Goal: Find specific page/section: Find specific page/section

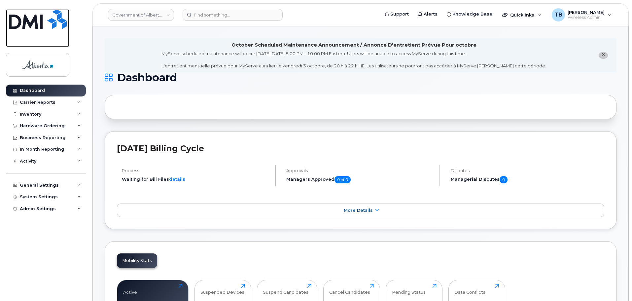
click at [61, 23] on img at bounding box center [38, 19] width 58 height 20
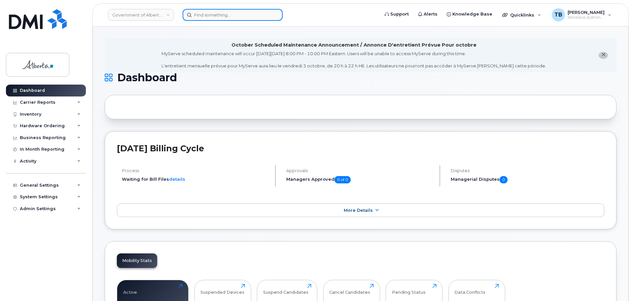
click at [195, 17] on input at bounding box center [233, 15] width 100 height 12
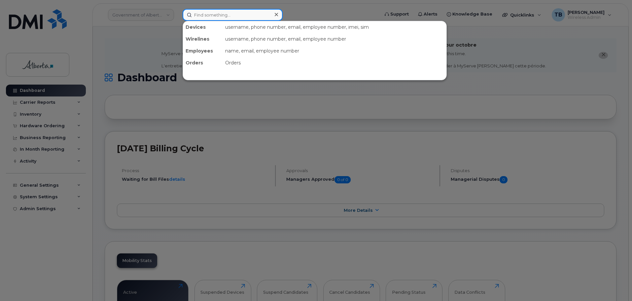
paste input "7802463559"
type input "7802463559"
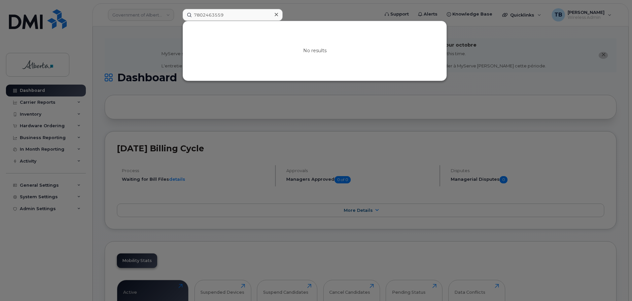
click at [279, 14] on div at bounding box center [276, 15] width 10 height 10
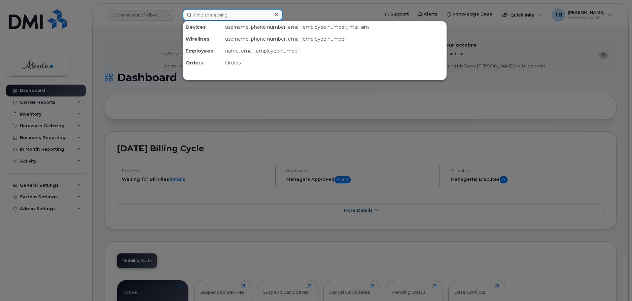
click at [197, 18] on input at bounding box center [233, 15] width 100 height 12
paste input "5873369417"
type input "5873369417"
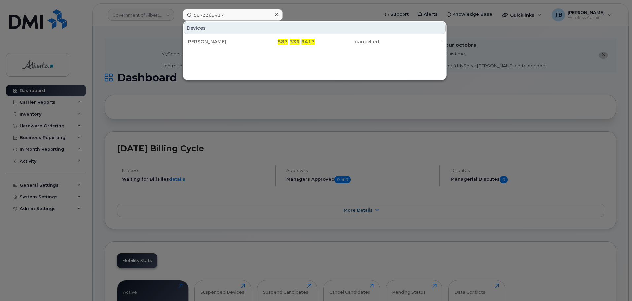
drag, startPoint x: 212, startPoint y: 38, endPoint x: 133, endPoint y: 0, distance: 87.4
click at [212, 38] on div "Erin Wabisca" at bounding box center [218, 42] width 64 height 12
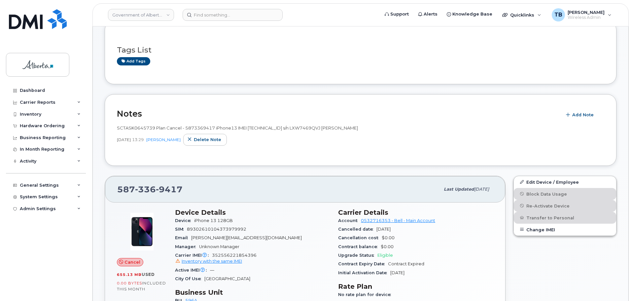
scroll to position [132, 0]
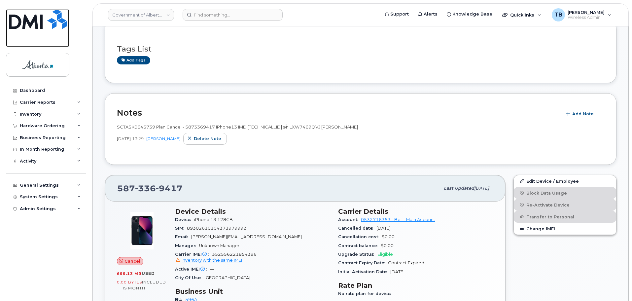
click at [11, 27] on img at bounding box center [38, 19] width 58 height 20
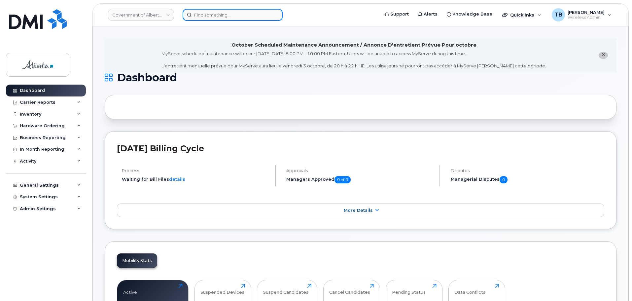
click at [219, 18] on input at bounding box center [233, 15] width 100 height 12
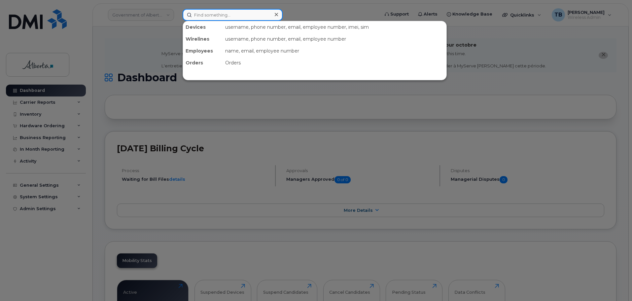
paste input "Leejon Billard"
type input "Leejon Billard"
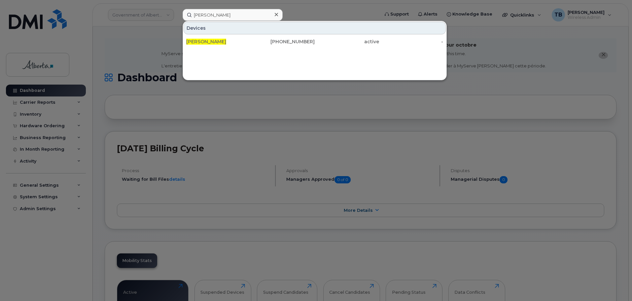
click at [200, 45] on div "Leejon Billard" at bounding box center [218, 42] width 64 height 12
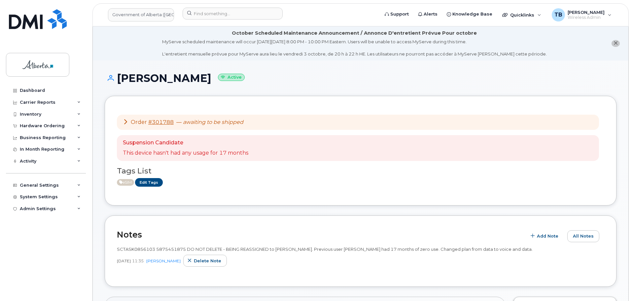
click at [139, 248] on span "SCTASK0856103 5875451875 DO NOT DELETE - BEING REASSIGNED to Leejon Billard. Pr…" at bounding box center [325, 248] width 416 height 5
copy span "SCTASK0856103"
click at [44, 21] on img at bounding box center [38, 19] width 58 height 20
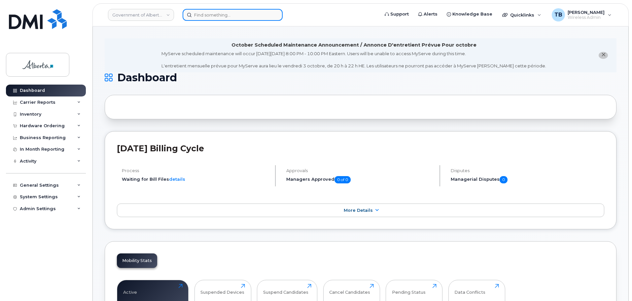
click at [215, 14] on input at bounding box center [233, 15] width 100 height 12
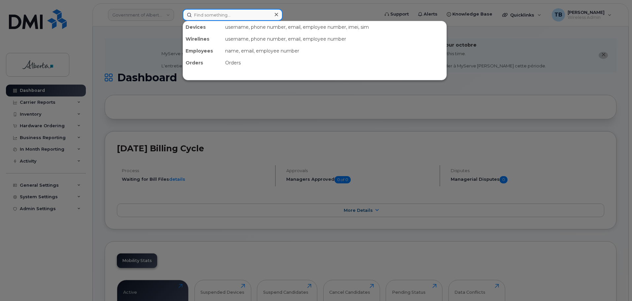
paste input "7806908083"
type input "7806908083"
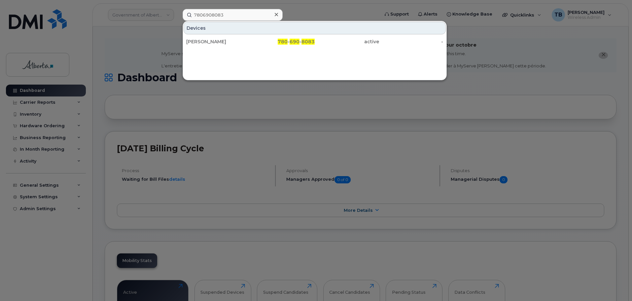
drag, startPoint x: 200, startPoint y: 41, endPoint x: 161, endPoint y: 4, distance: 53.0
click at [200, 41] on div "[PERSON_NAME]" at bounding box center [218, 41] width 64 height 7
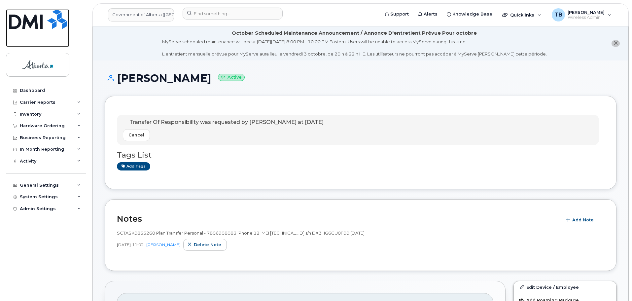
click at [34, 26] on img at bounding box center [38, 19] width 58 height 20
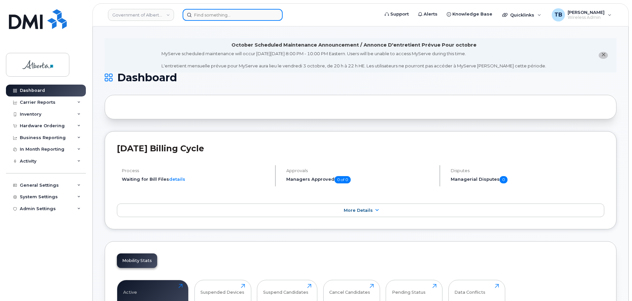
click at [232, 17] on input at bounding box center [233, 15] width 100 height 12
